Goal: Task Accomplishment & Management: Use online tool/utility

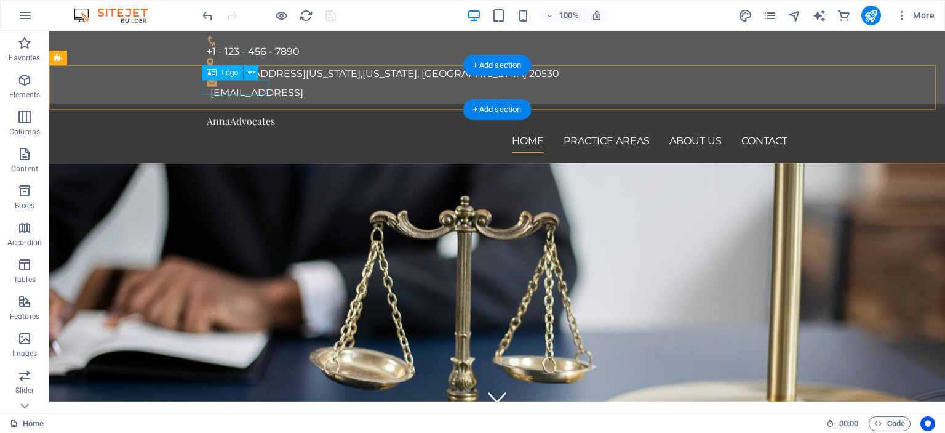
click at [212, 114] on div "AnnaAdvocates" at bounding box center [497, 121] width 581 height 15
click at [216, 114] on div "AnnaAdvocates" at bounding box center [497, 121] width 581 height 15
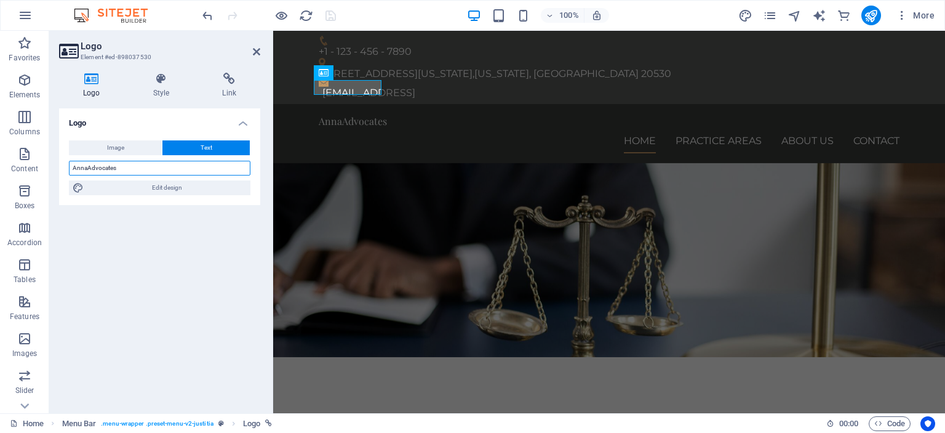
click at [81, 169] on input "AnnaAdvocates" at bounding box center [160, 168] width 182 height 15
type input "AnaAdvocates"
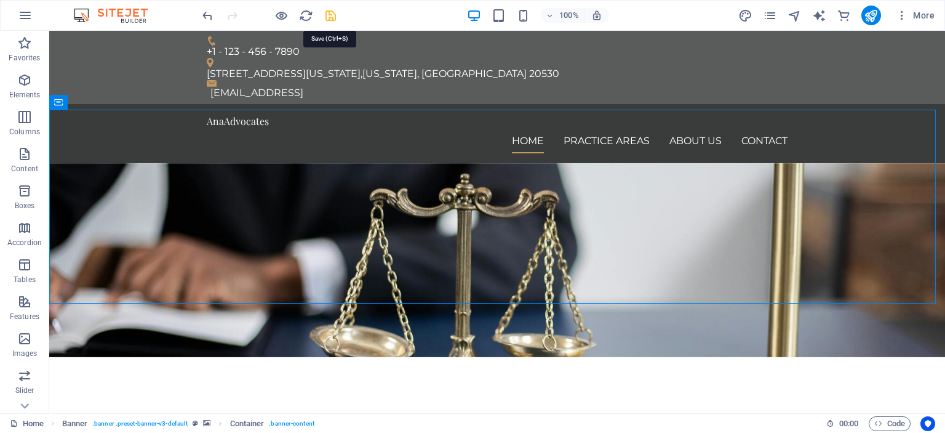
click at [328, 17] on icon "save" at bounding box center [331, 16] width 14 height 14
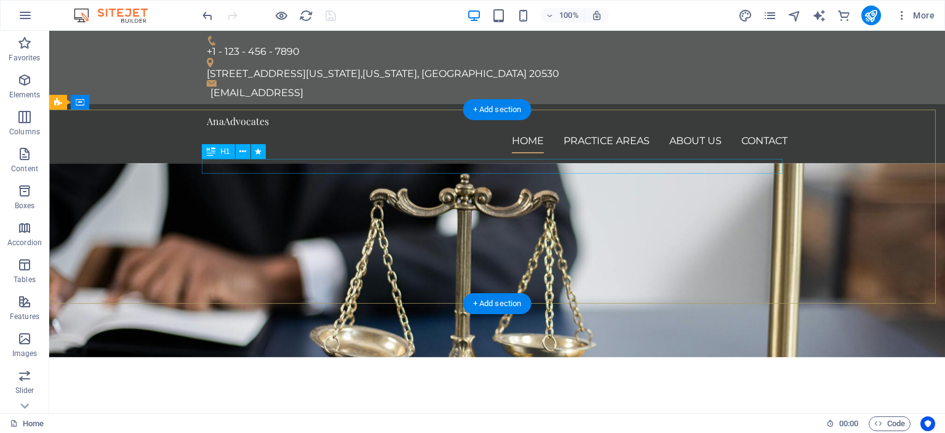
click at [523, 406] on div "We protect your rights" at bounding box center [497, 413] width 581 height 15
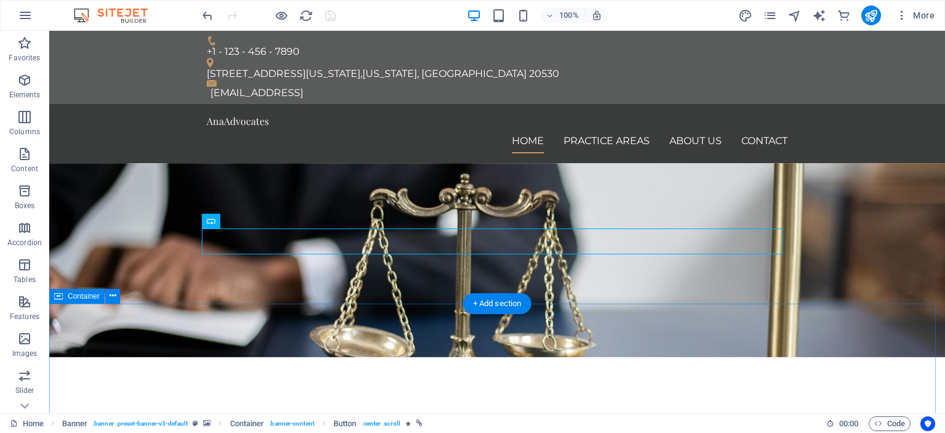
drag, startPoint x: 500, startPoint y: 283, endPoint x: 166, endPoint y: 331, distance: 338.1
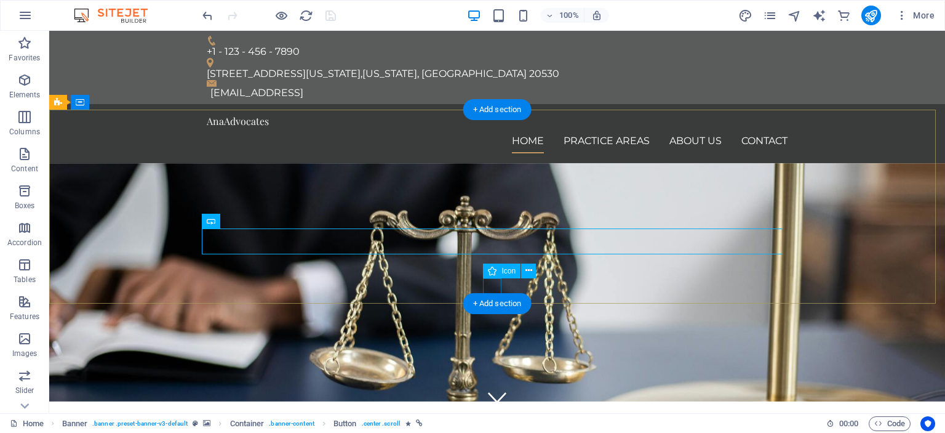
click at [491, 388] on figure at bounding box center [497, 397] width 18 height 18
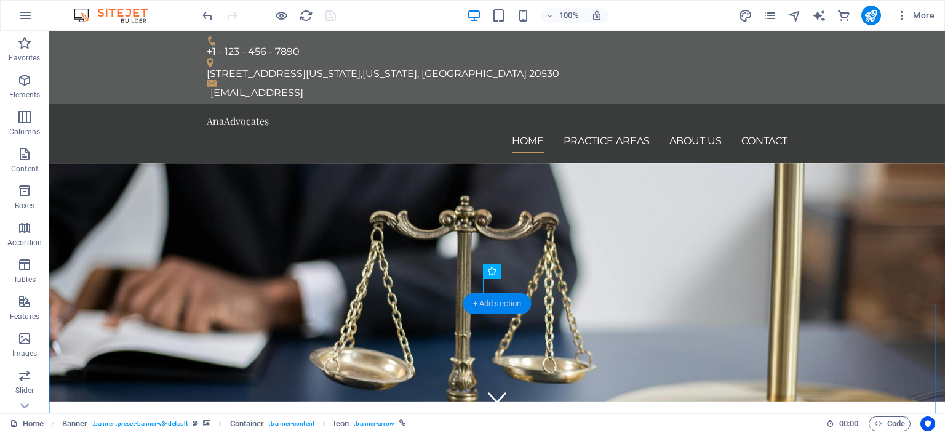
click at [491, 306] on div "+ Add section" at bounding box center [497, 303] width 68 height 21
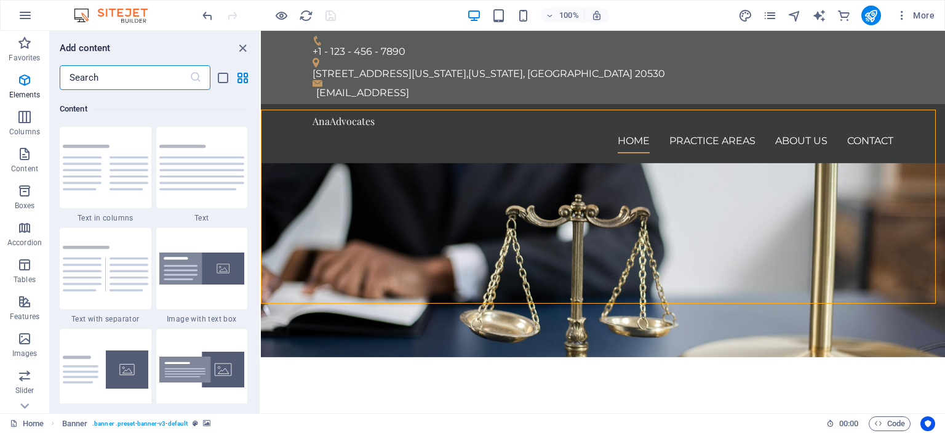
scroll to position [2153, 0]
